Goal: Task Accomplishment & Management: Use online tool/utility

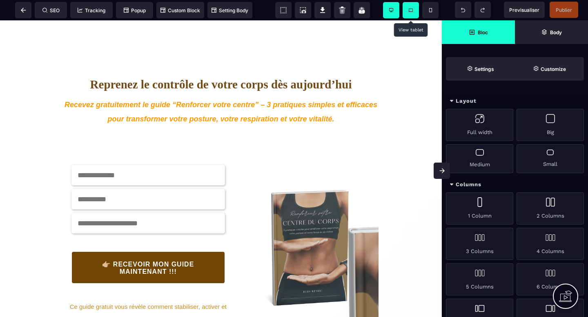
click at [413, 10] on span at bounding box center [410, 10] width 16 height 16
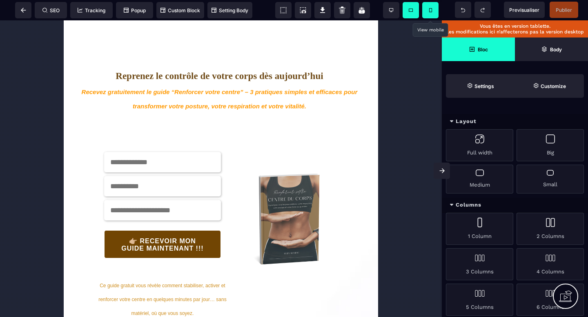
click at [428, 13] on span at bounding box center [430, 10] width 16 height 16
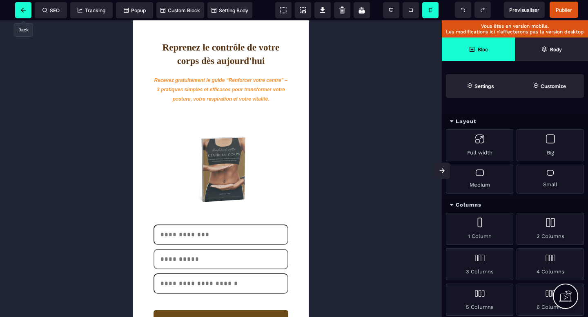
click at [22, 10] on icon at bounding box center [23, 10] width 5 height 5
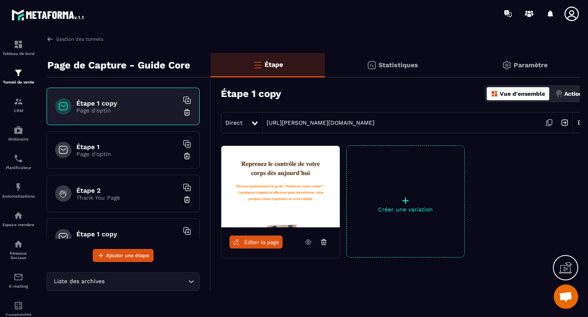
click at [126, 155] on p "Page d'optin" at bounding box center [127, 154] width 102 height 7
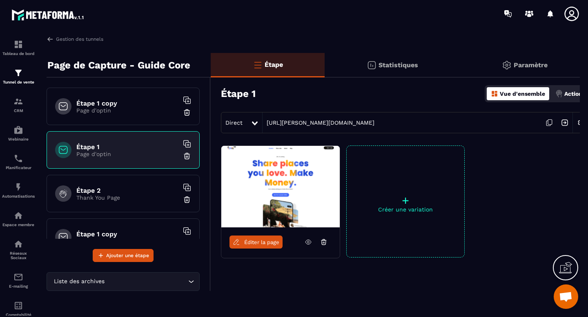
click at [123, 190] on h6 "Étape 2" at bounding box center [127, 191] width 102 height 8
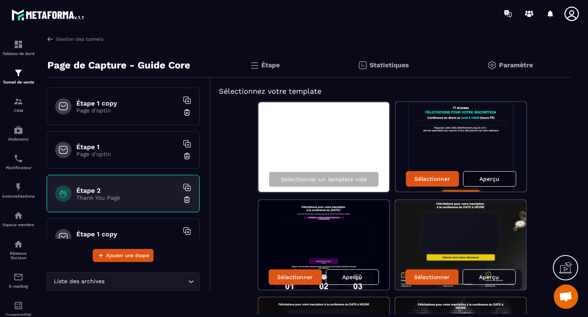
click at [126, 226] on div "Étape 1 copy Page d'optin" at bounding box center [123, 238] width 153 height 38
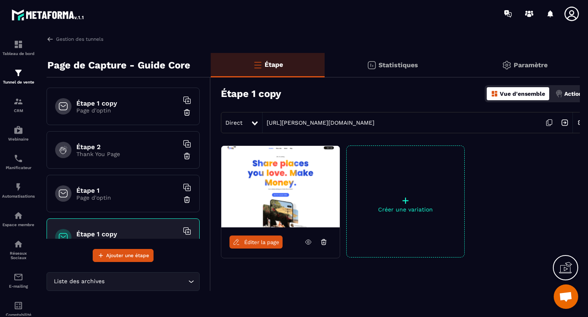
click at [116, 101] on h6 "Étape 1 copy" at bounding box center [127, 104] width 102 height 8
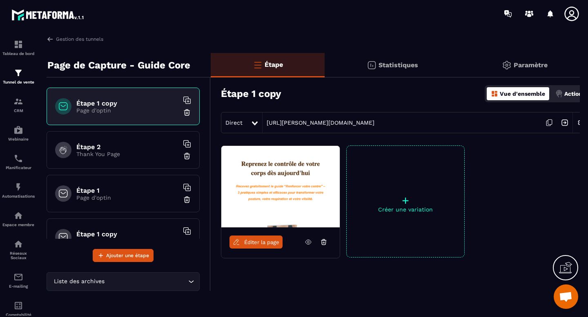
click at [566, 93] on p "Actions" at bounding box center [574, 94] width 21 height 7
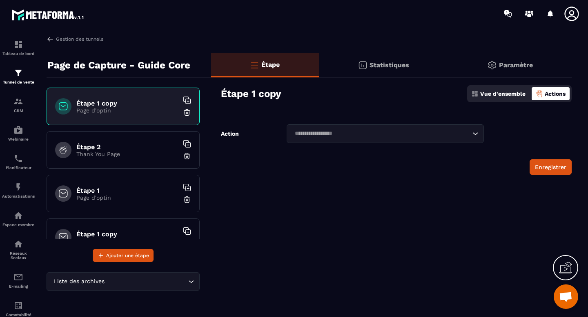
click at [476, 134] on icon "Search for option" at bounding box center [475, 134] width 8 height 8
click at [476, 134] on icon "Search for option" at bounding box center [475, 134] width 5 height 2
click at [502, 90] on div "Vue d'ensemble" at bounding box center [498, 93] width 58 height 13
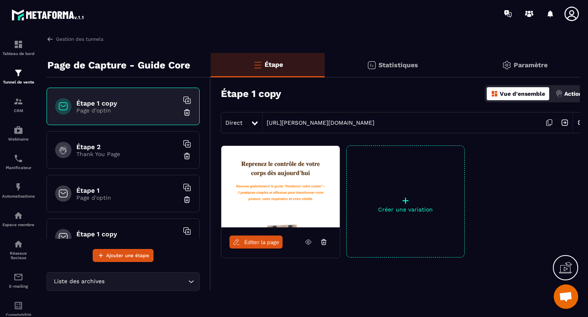
click at [502, 63] on img at bounding box center [507, 65] width 10 height 10
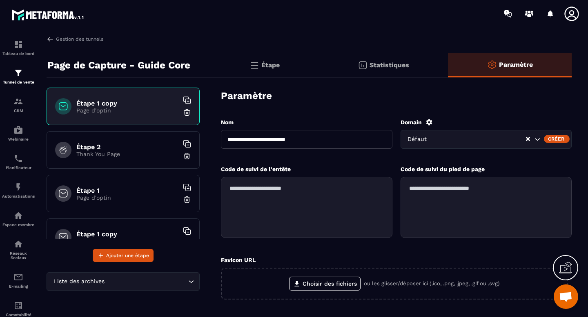
click at [448, 69] on div "Statistiques" at bounding box center [510, 65] width 124 height 24
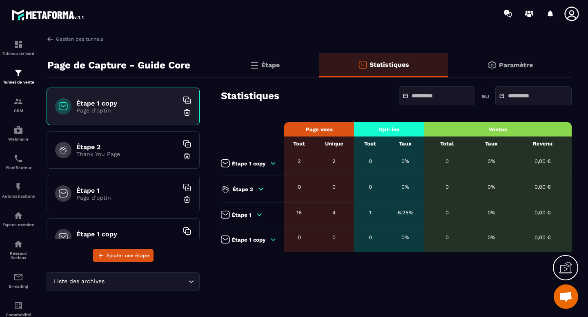
click at [319, 65] on div "Étape" at bounding box center [383, 65] width 129 height 24
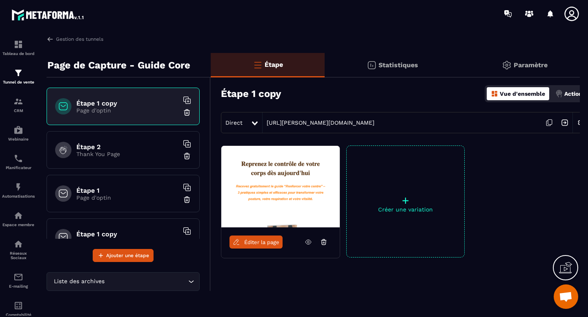
click at [256, 97] on h3 "Étape 1 copy" at bounding box center [251, 93] width 60 height 11
click at [256, 96] on h3 "Étape 1 copy" at bounding box center [251, 93] width 60 height 11
click at [234, 94] on h3 "Étape 1 copy" at bounding box center [251, 93] width 60 height 11
click at [103, 104] on h6 "Étape 1 copy" at bounding box center [127, 104] width 102 height 8
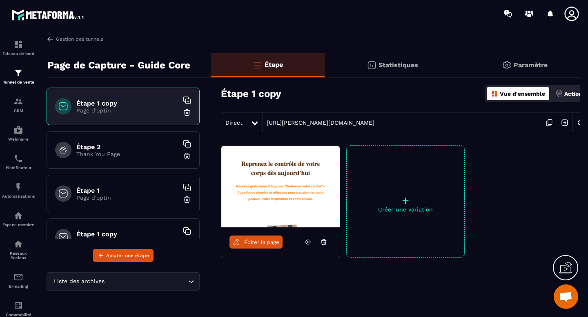
click at [103, 104] on h6 "Étape 1 copy" at bounding box center [127, 104] width 102 height 8
click at [63, 105] on icon at bounding box center [63, 106] width 9 height 8
click at [48, 39] on img at bounding box center [50, 39] width 7 height 7
